Goal: Information Seeking & Learning: Compare options

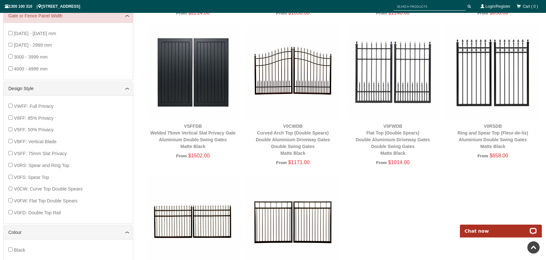
scroll to position [241, 0]
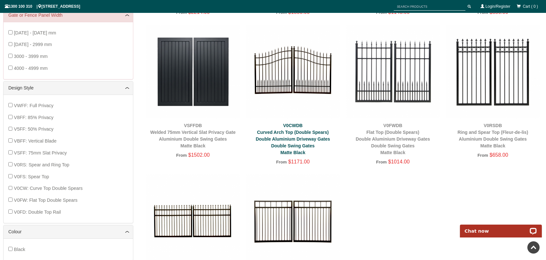
click at [288, 137] on link "V0CWDB Curved Arch Top (Double Spears) Double Aluminium Driveway Gates Double S…" at bounding box center [293, 139] width 74 height 32
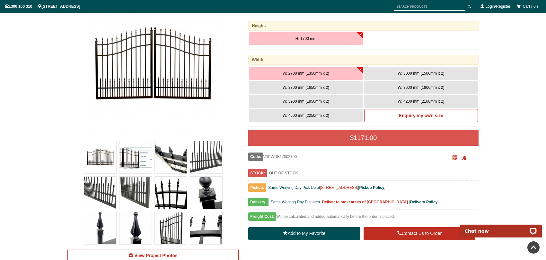
scroll to position [112, 0]
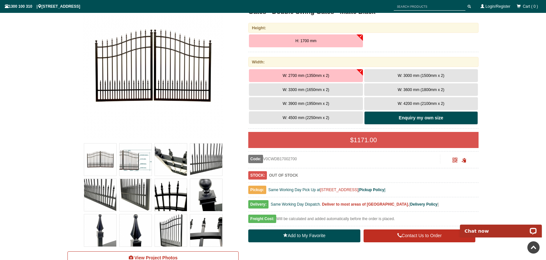
click at [421, 118] on b "Enquiry my own size" at bounding box center [421, 117] width 44 height 5
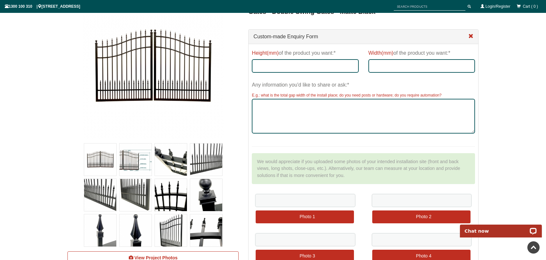
click at [470, 35] on span at bounding box center [470, 36] width 5 height 5
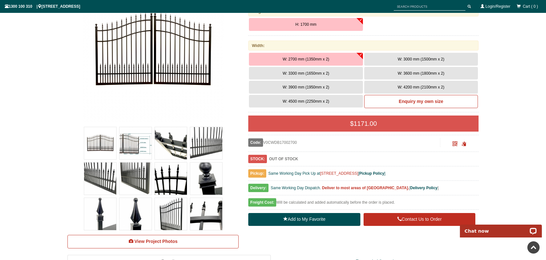
scroll to position [161, 0]
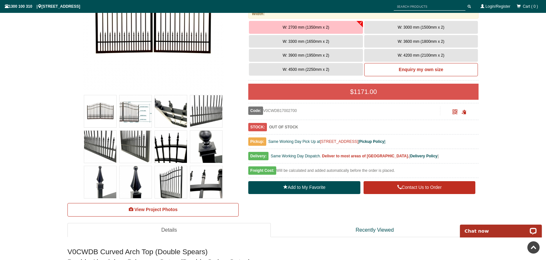
click at [135, 112] on img at bounding box center [135, 111] width 32 height 32
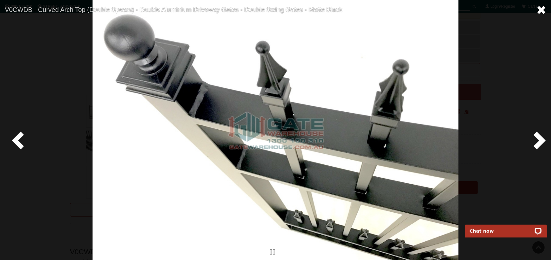
click at [543, 9] on span at bounding box center [541, 10] width 10 height 10
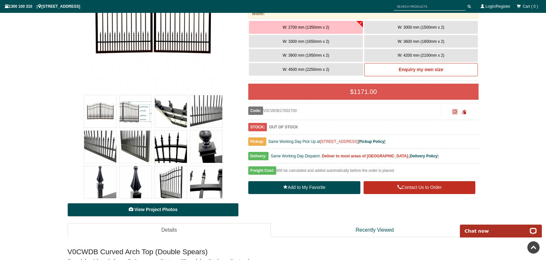
click at [156, 210] on span "View Project Photos" at bounding box center [155, 209] width 43 height 5
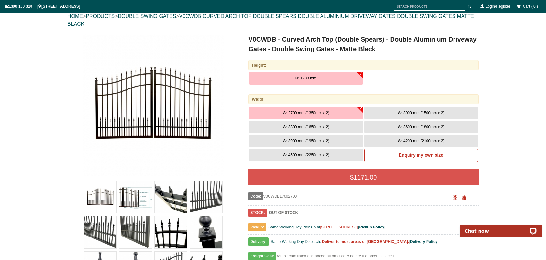
scroll to position [32, 0]
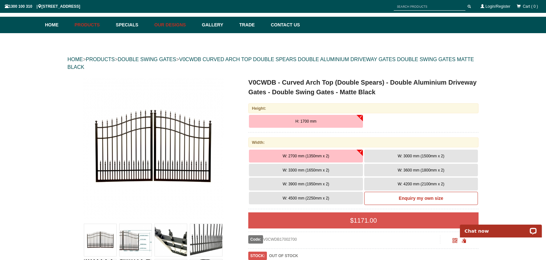
click at [178, 25] on link "Our Designs" at bounding box center [175, 25] width 48 height 16
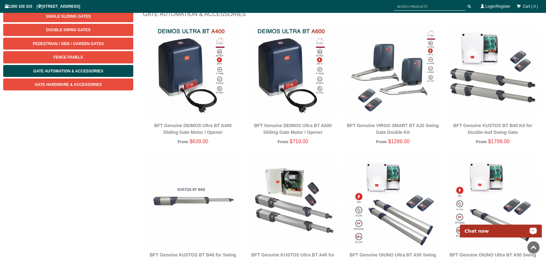
scroll to position [80, 0]
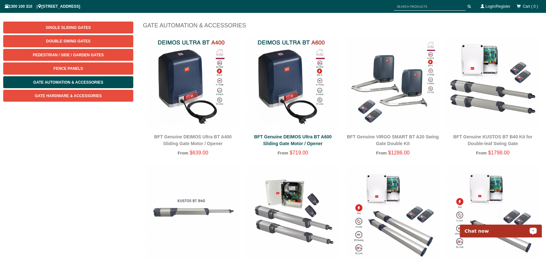
click at [296, 139] on link "BFT Genuine DEIMOS Ultra BT A600 Sliding Gate Motor / Opener" at bounding box center [292, 140] width 77 height 12
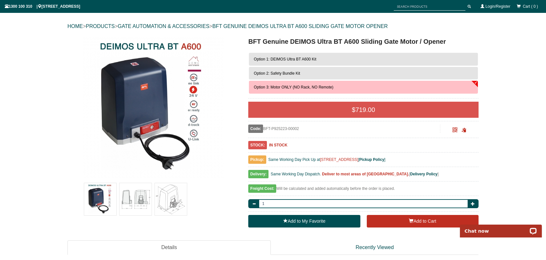
scroll to position [80, 0]
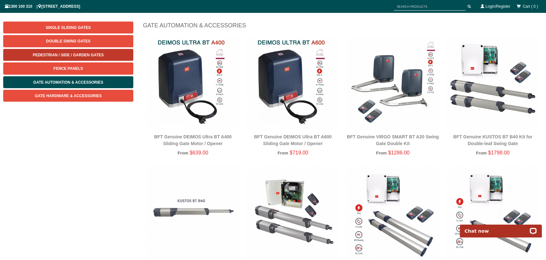
click at [74, 53] on span "Pedestrian / Side / Garden Gates" at bounding box center [68, 55] width 71 height 4
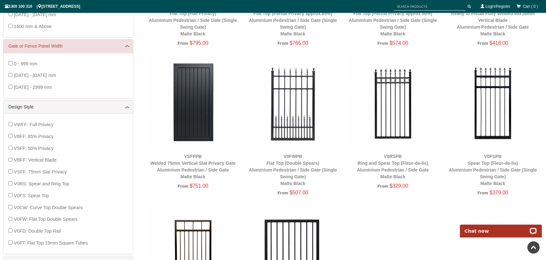
scroll to position [241, 0]
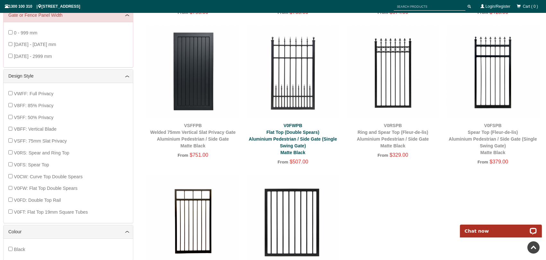
click at [287, 139] on link "V0FWPB Flat Top (Double Spears) Aluminium Pedestrian / Side Gate (Single Swing …" at bounding box center [293, 139] width 88 height 32
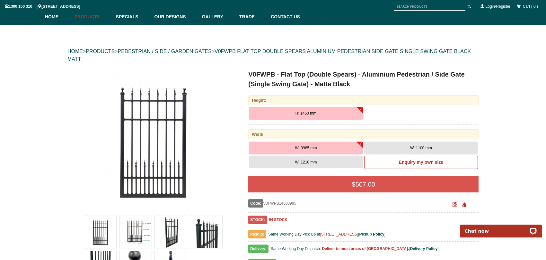
scroll to position [80, 0]
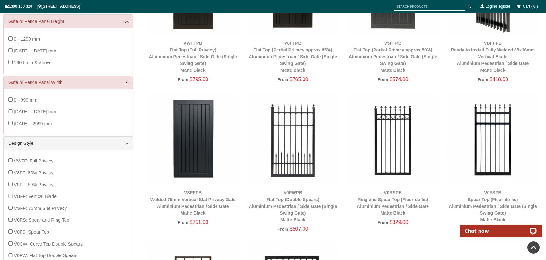
scroll to position [80, 0]
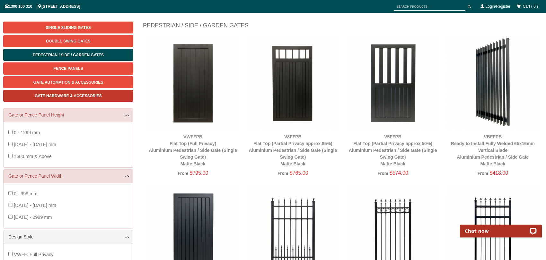
click at [78, 95] on span "Gate Hardware & Accessories" at bounding box center [68, 95] width 67 height 4
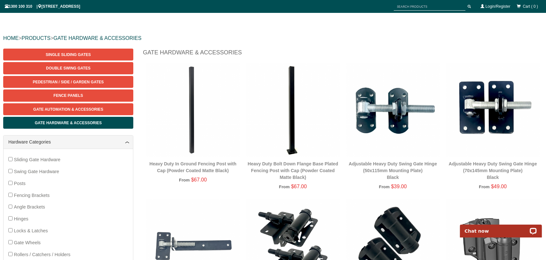
scroll to position [16, 0]
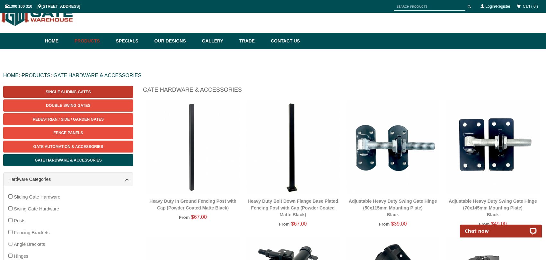
click at [72, 89] on link "Single Sliding Gates" at bounding box center [68, 92] width 130 height 12
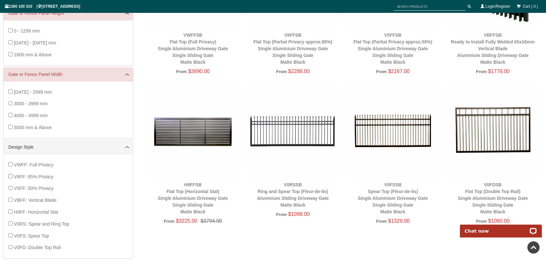
scroll to position [177, 0]
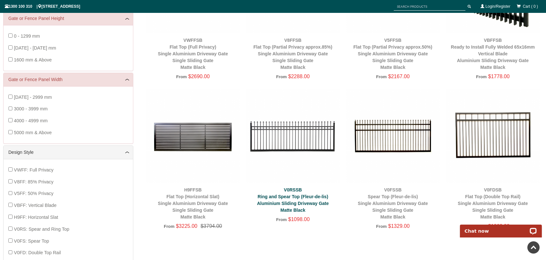
click at [284, 198] on link "V0RSSB Ring and Spear Top (Fleur-de-lis) Aluminium Sliding Driveway Gate Matte …" at bounding box center [293, 199] width 72 height 25
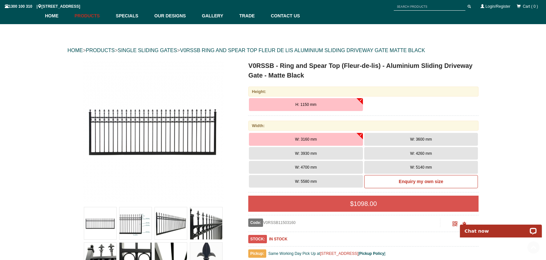
scroll to position [112, 0]
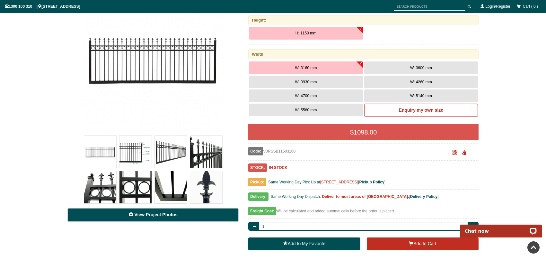
click at [153, 214] on span "View Project Photos" at bounding box center [155, 214] width 43 height 5
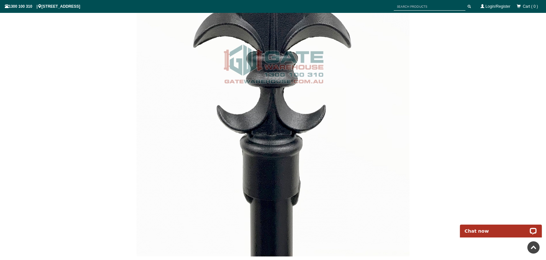
scroll to position [3356, 0]
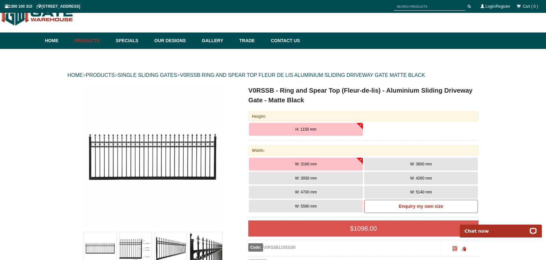
scroll to position [16, 0]
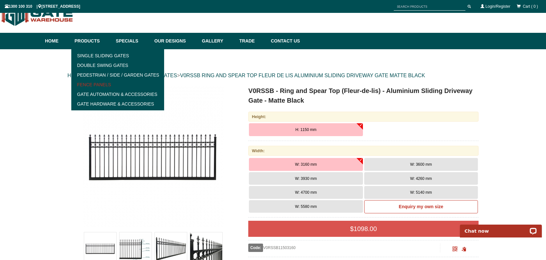
click at [103, 83] on link "Fence Panels" at bounding box center [117, 85] width 89 height 10
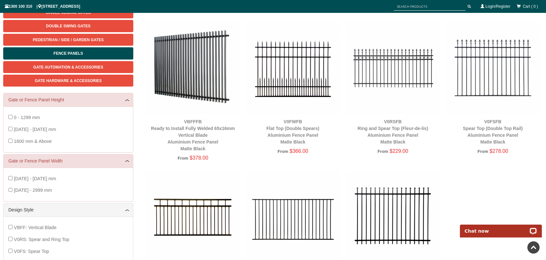
scroll to position [80, 0]
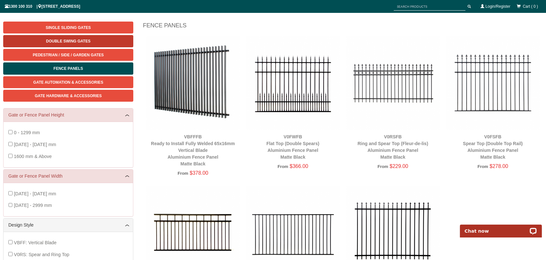
click at [72, 41] on span "Double Swing Gates" at bounding box center [68, 41] width 44 height 4
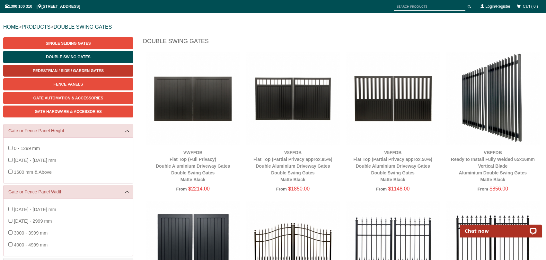
scroll to position [48, 0]
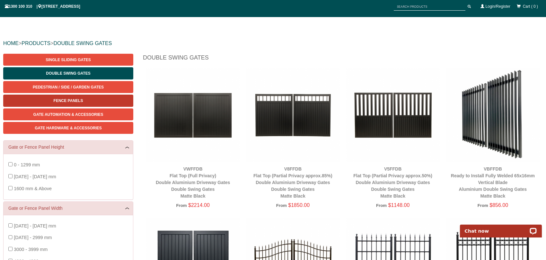
click at [69, 98] on span "Fence Panels" at bounding box center [69, 100] width 30 height 4
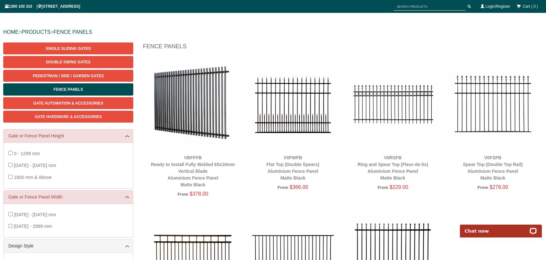
scroll to position [48, 0]
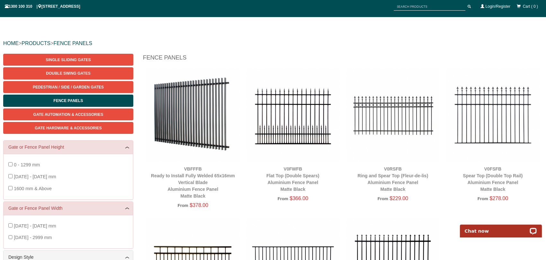
click at [383, 105] on img at bounding box center [392, 114] width 93 height 93
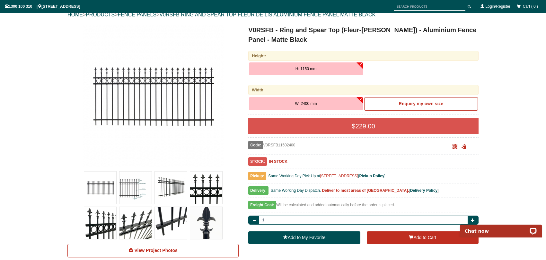
scroll to position [80, 0]
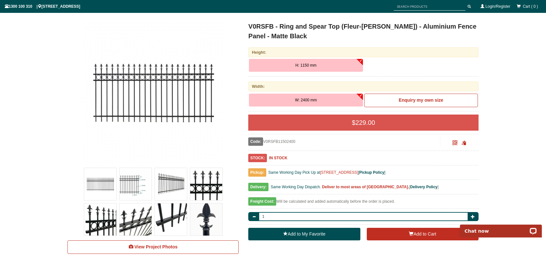
click at [343, 98] on button "W: 2400 mm" at bounding box center [306, 99] width 114 height 13
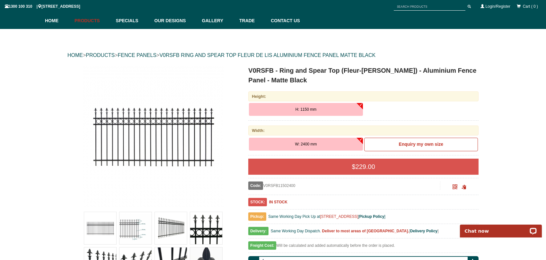
scroll to position [16, 0]
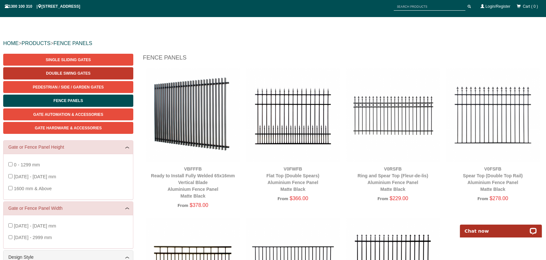
click at [84, 73] on span "Double Swing Gates" at bounding box center [68, 73] width 44 height 4
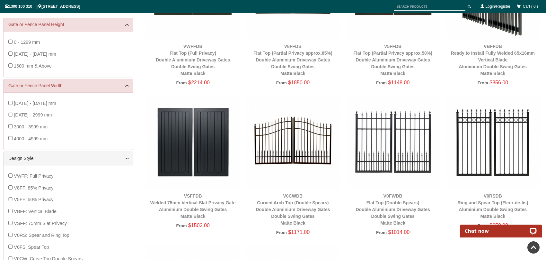
scroll to position [177, 0]
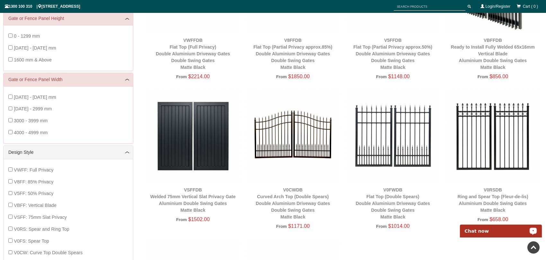
click at [494, 127] on img at bounding box center [492, 135] width 93 height 93
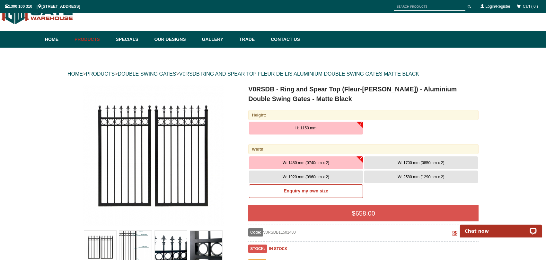
scroll to position [48, 0]
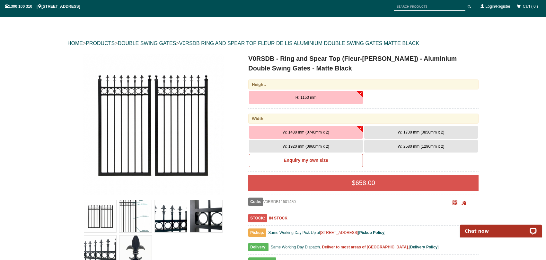
click at [451, 146] on button "W: 2580 mm (1290mm x 2)" at bounding box center [421, 146] width 114 height 13
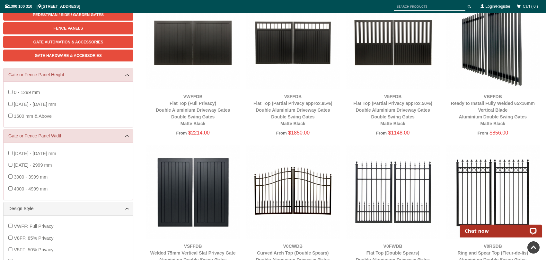
scroll to position [177, 0]
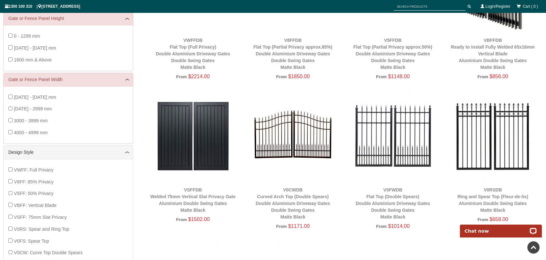
click at [294, 143] on img at bounding box center [292, 135] width 93 height 93
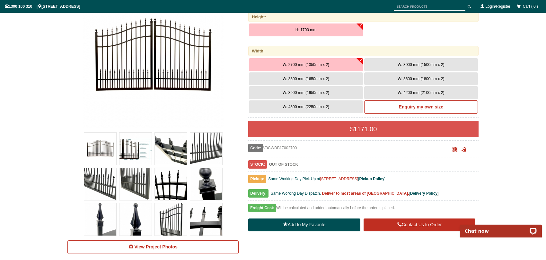
scroll to position [112, 0]
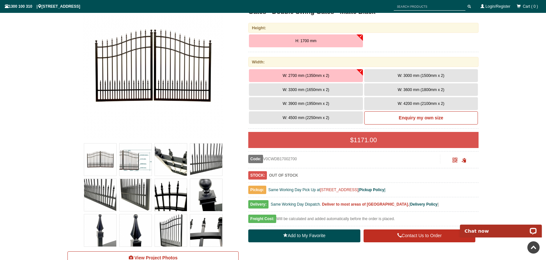
click at [439, 105] on span "W: 4200 mm (2100mm x 2)" at bounding box center [421, 103] width 47 height 4
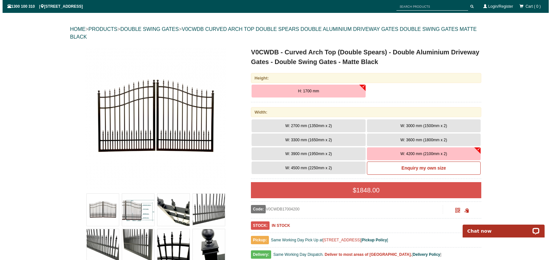
scroll to position [64, 0]
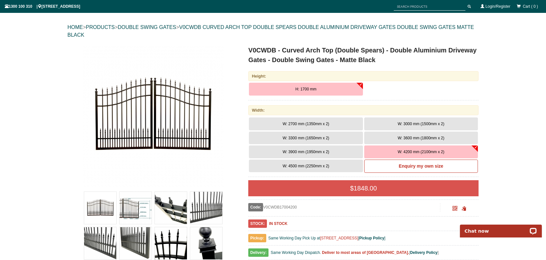
click at [138, 154] on img at bounding box center [153, 115] width 141 height 141
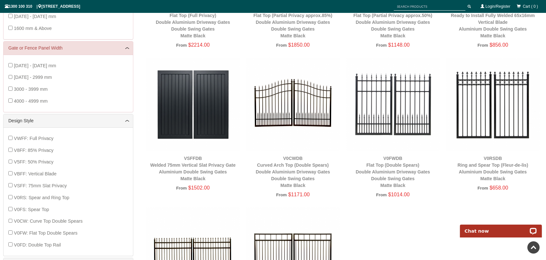
scroll to position [209, 0]
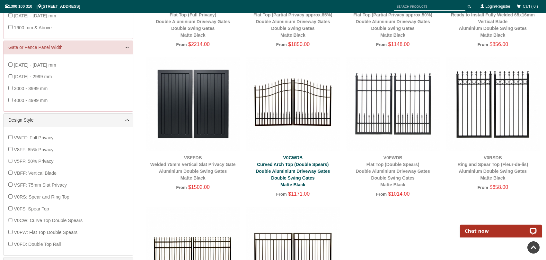
click at [293, 172] on link "V0CWDB Curved Arch Top (Double Spears) Double Aluminium Driveway Gates Double S…" at bounding box center [293, 171] width 74 height 32
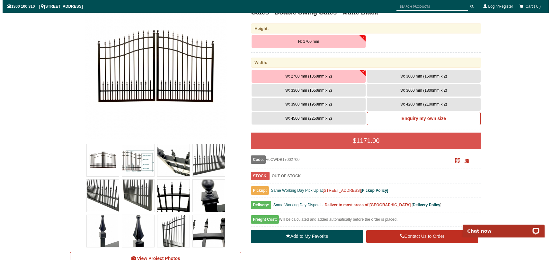
scroll to position [112, 0]
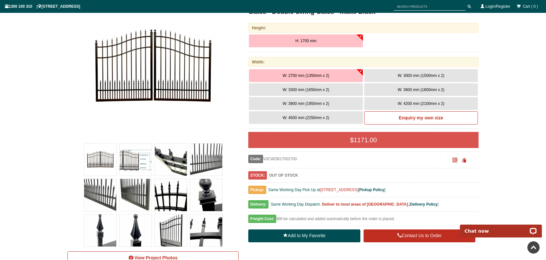
click at [137, 158] on img at bounding box center [135, 159] width 32 height 32
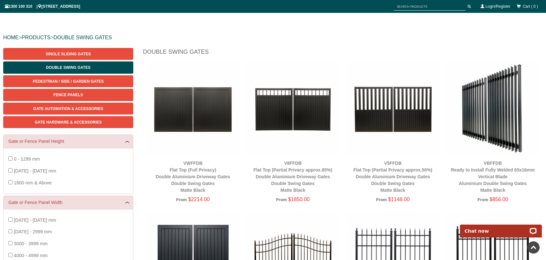
scroll to position [48, 0]
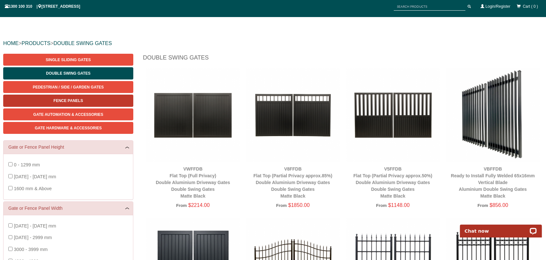
click at [70, 100] on span "Fence Panels" at bounding box center [69, 100] width 30 height 4
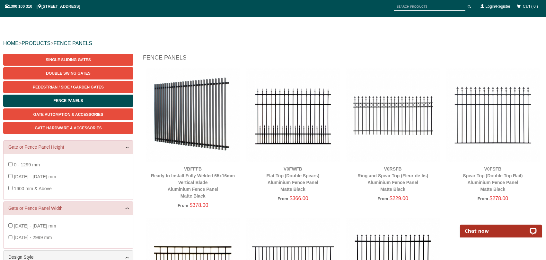
scroll to position [80, 0]
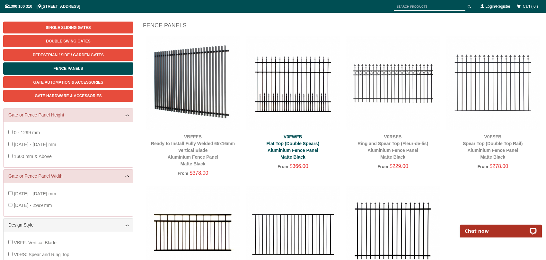
click at [297, 146] on link "V0FWFB Flat Top (Double Spears) Aluminium Fence Panel Matte Black" at bounding box center [293, 146] width 53 height 25
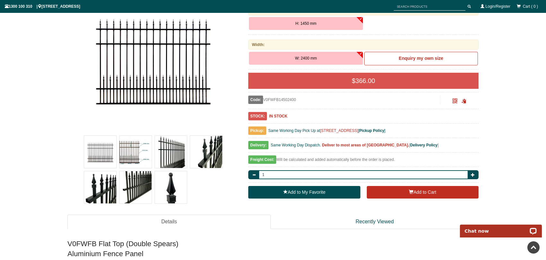
click at [134, 146] on img at bounding box center [135, 152] width 32 height 32
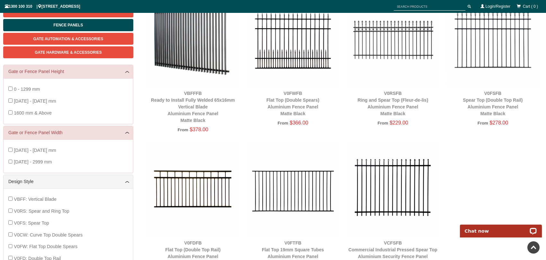
scroll to position [112, 0]
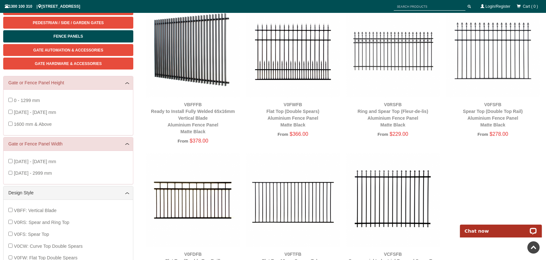
click at [296, 63] on img at bounding box center [292, 50] width 93 height 93
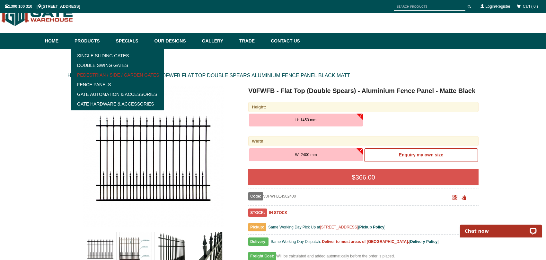
click at [101, 74] on link "Pedestrian / Side / Garden Gates" at bounding box center [117, 75] width 89 height 10
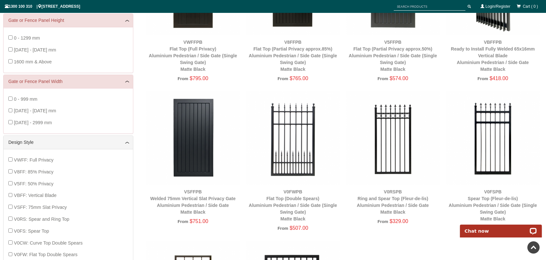
scroll to position [177, 0]
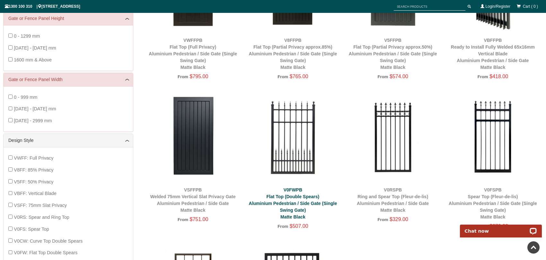
click at [291, 194] on link "V0FWPB Flat Top (Double Spears) Aluminium Pedestrian / Side Gate (Single Swing …" at bounding box center [293, 203] width 88 height 32
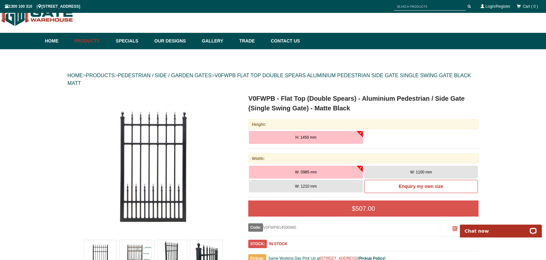
click at [446, 170] on button "W: 1100 mm" at bounding box center [421, 171] width 114 height 13
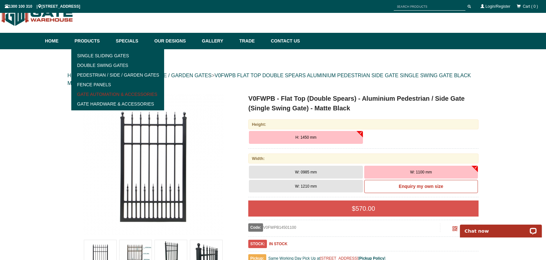
click at [98, 93] on link "Gate Automation & Accessories" at bounding box center [117, 94] width 89 height 10
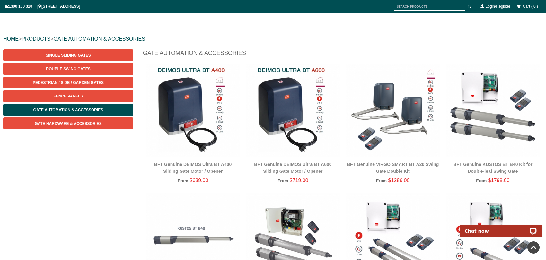
scroll to position [48, 0]
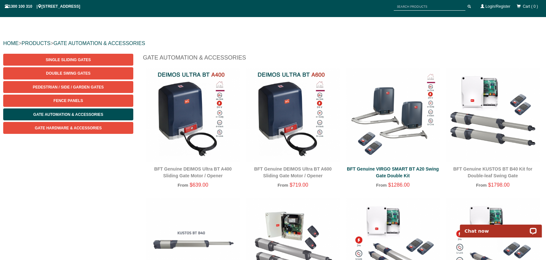
click at [389, 170] on link "BFT Genuine VIRGO SMART BT A20 Swing Gate Double Kit" at bounding box center [393, 172] width 92 height 12
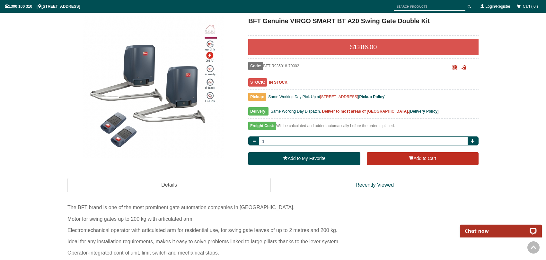
scroll to position [80, 0]
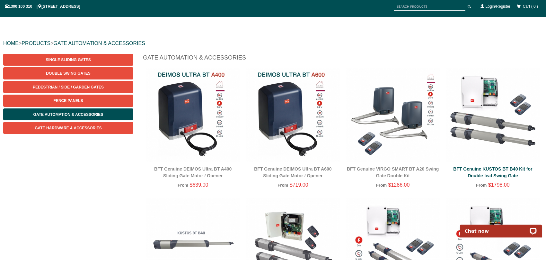
click at [493, 174] on link "BFT Genuine KUSTOS BT B40 Kit for Double-leaf Swing Gate" at bounding box center [492, 172] width 79 height 12
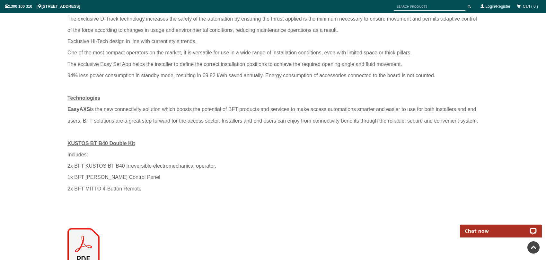
scroll to position [851, 0]
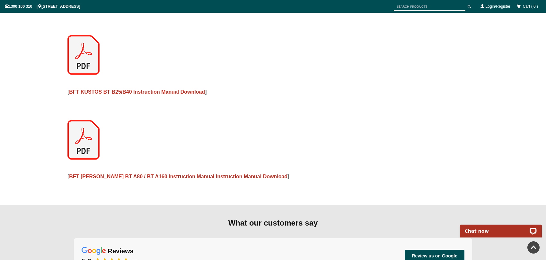
click at [85, 57] on img at bounding box center [83, 55] width 32 height 40
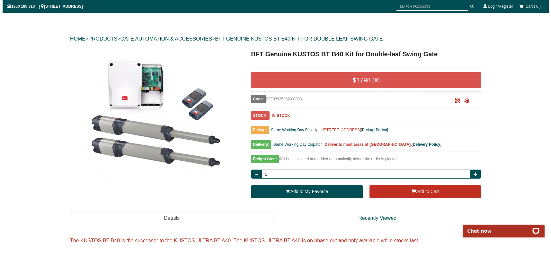
scroll to position [32, 0]
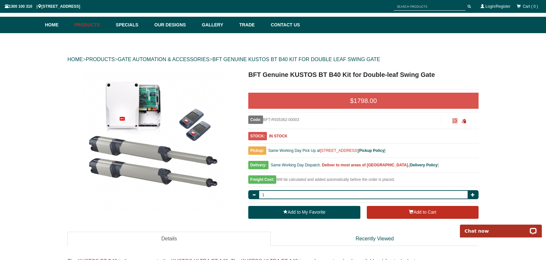
drag, startPoint x: 152, startPoint y: 116, endPoint x: 128, endPoint y: 195, distance: 82.0
click at [128, 195] on img at bounding box center [153, 140] width 141 height 141
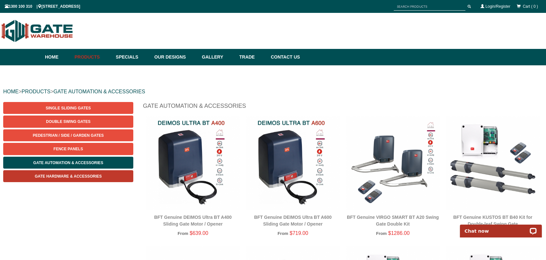
click at [83, 175] on span "Gate Hardware & Accessories" at bounding box center [68, 176] width 67 height 4
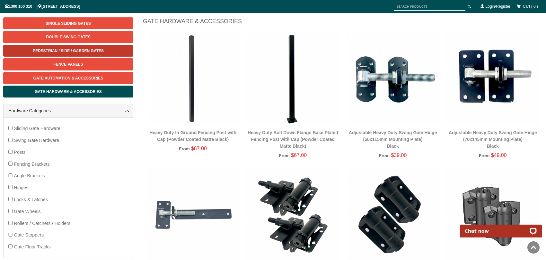
scroll to position [32, 0]
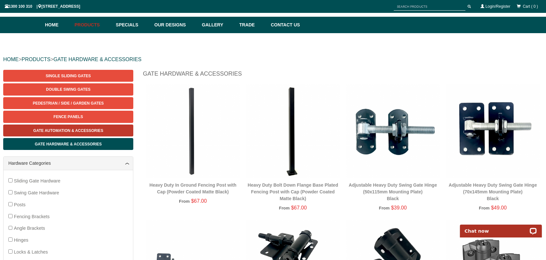
click at [86, 130] on span "Gate Automation & Accessories" at bounding box center [68, 130] width 70 height 4
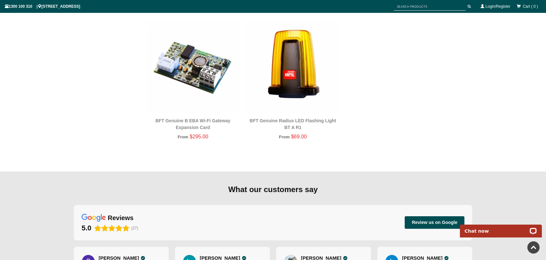
scroll to position [787, 0]
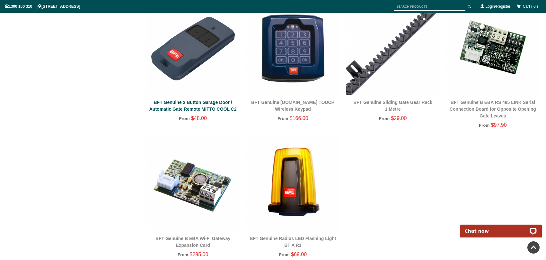
click at [209, 108] on link "BFT Genuine 2 Button Garage Door / Automatic Gate Remote MITTO COOL C2" at bounding box center [192, 106] width 87 height 12
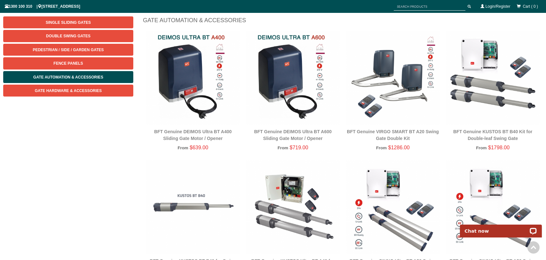
scroll to position [48, 0]
